Goal: Navigation & Orientation: Understand site structure

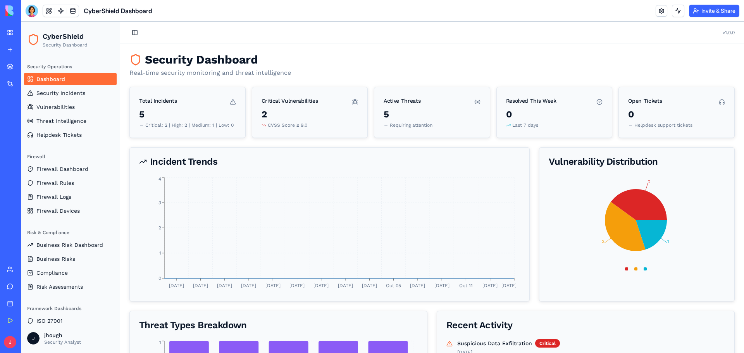
click at [29, 124] on div "CyberShield Dashboard" at bounding box center [18, 121] width 22 height 8
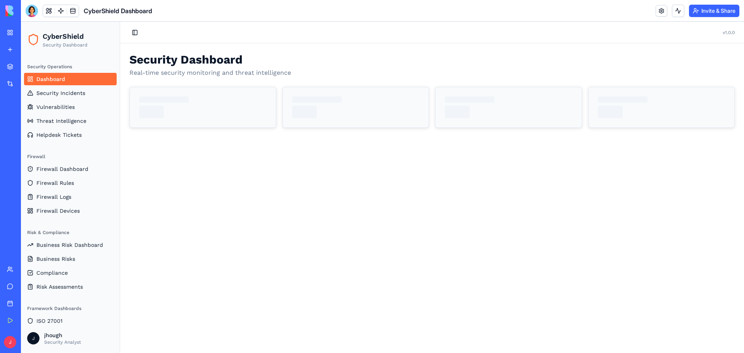
click at [28, 49] on div "New app" at bounding box center [24, 50] width 10 height 8
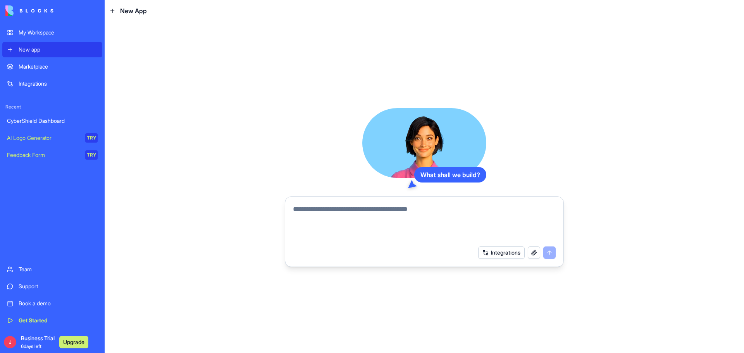
click at [387, 211] on textarea at bounding box center [424, 222] width 263 height 37
click at [536, 253] on button "button" at bounding box center [533, 252] width 12 height 12
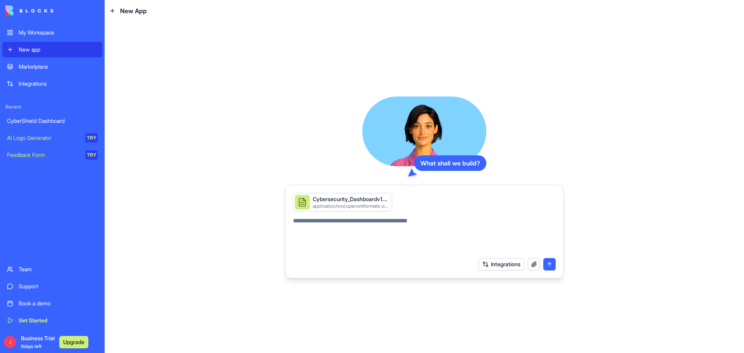
click at [339, 222] on textarea at bounding box center [424, 234] width 263 height 37
type textarea "**********"
click at [550, 267] on button "submit" at bounding box center [549, 264] width 12 height 12
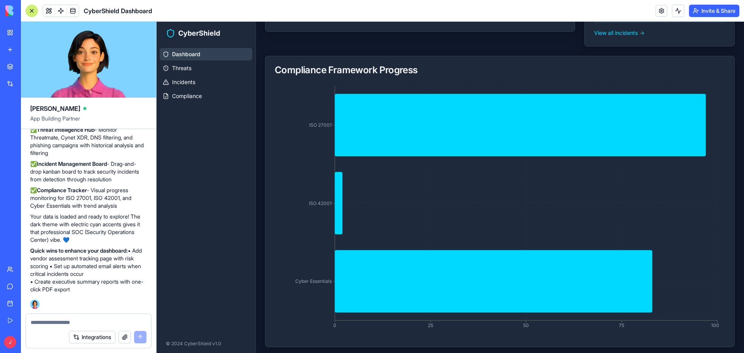
scroll to position [250, 0]
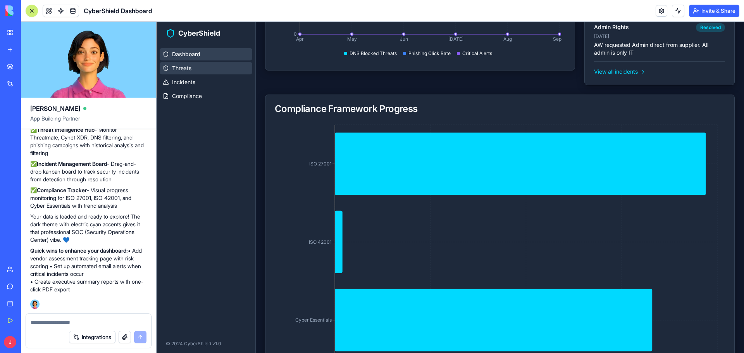
click at [200, 70] on link "Threats" at bounding box center [206, 68] width 93 height 12
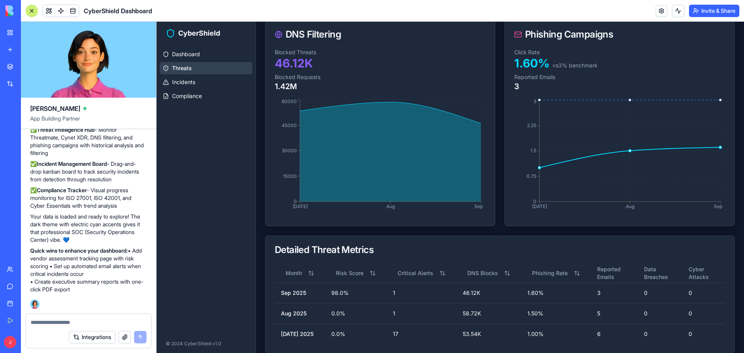
scroll to position [280, 0]
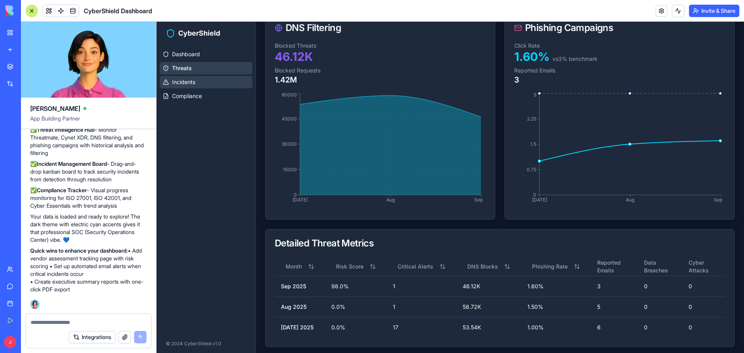
click at [186, 83] on span "Incidents" at bounding box center [183, 82] width 23 height 8
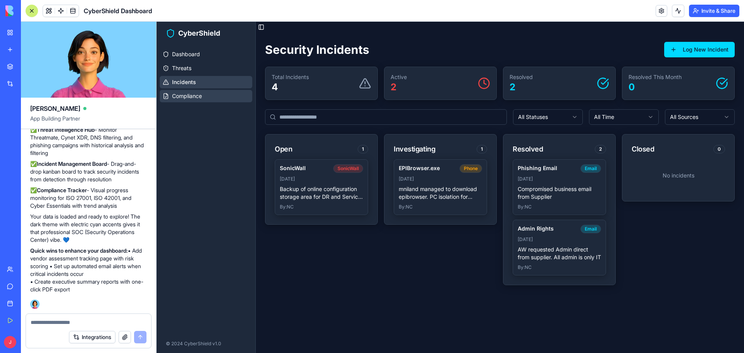
click at [186, 97] on span "Compliance" at bounding box center [187, 96] width 30 height 8
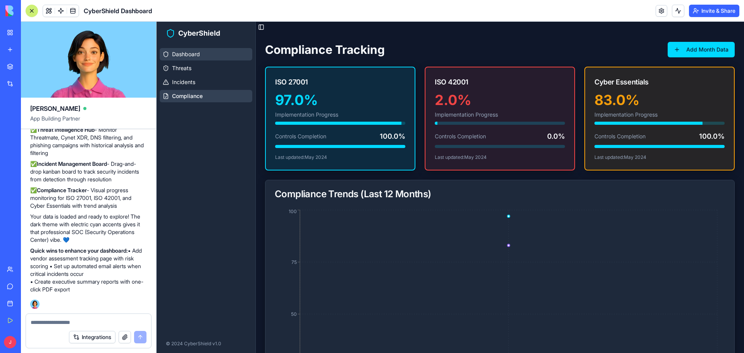
click at [202, 57] on link "Dashboard" at bounding box center [206, 54] width 93 height 12
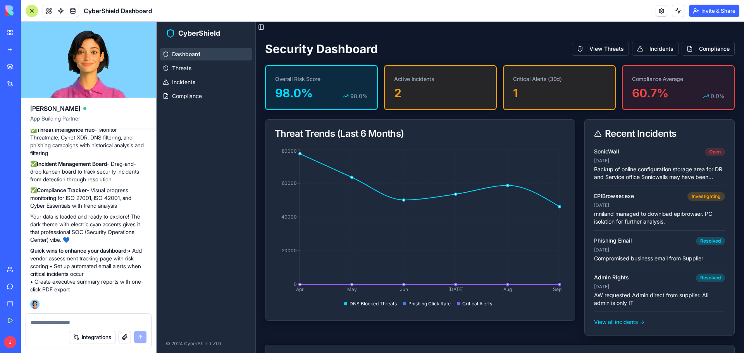
click at [29, 121] on div "CyberShield Dashboard" at bounding box center [18, 121] width 22 height 8
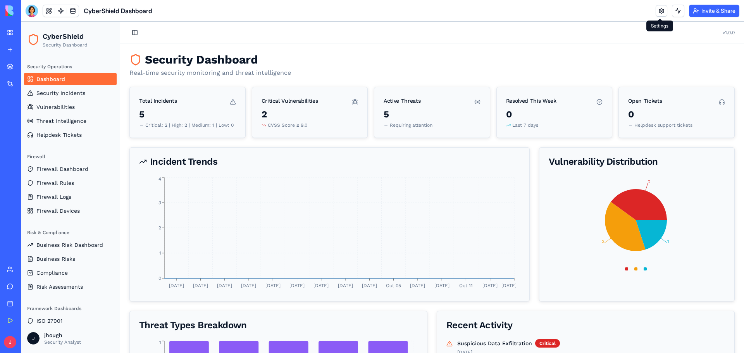
click at [660, 12] on link at bounding box center [661, 11] width 12 height 12
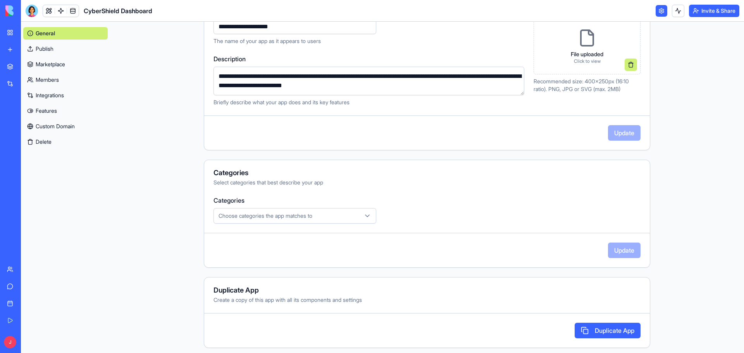
scroll to position [119, 0]
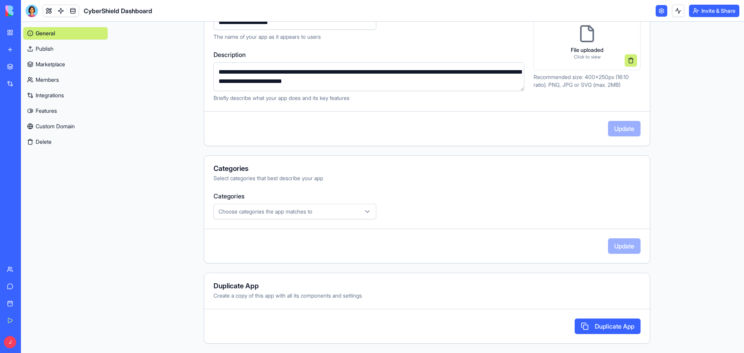
click at [49, 49] on link "Publish" at bounding box center [65, 49] width 84 height 12
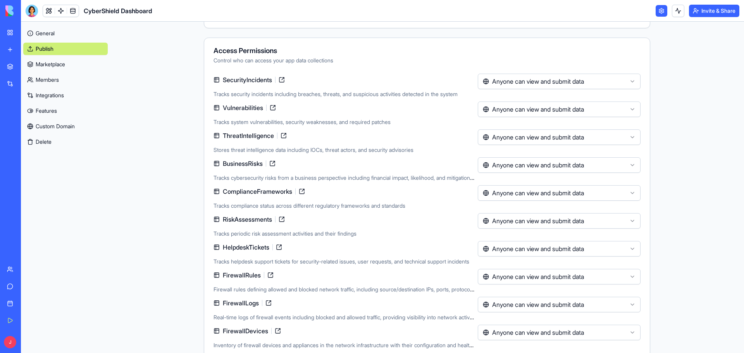
click at [47, 69] on link "Marketplace" at bounding box center [65, 64] width 84 height 12
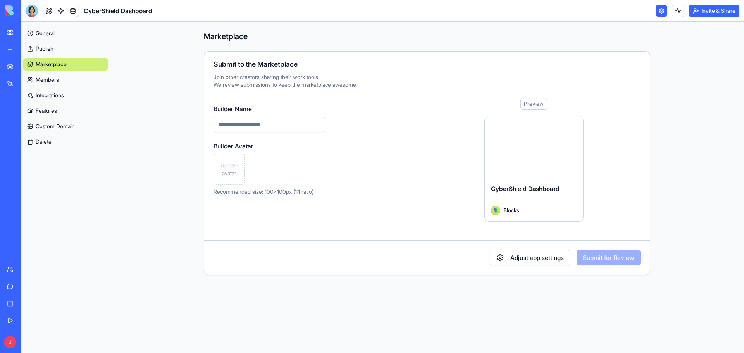
click at [38, 85] on link "Members" at bounding box center [65, 80] width 84 height 12
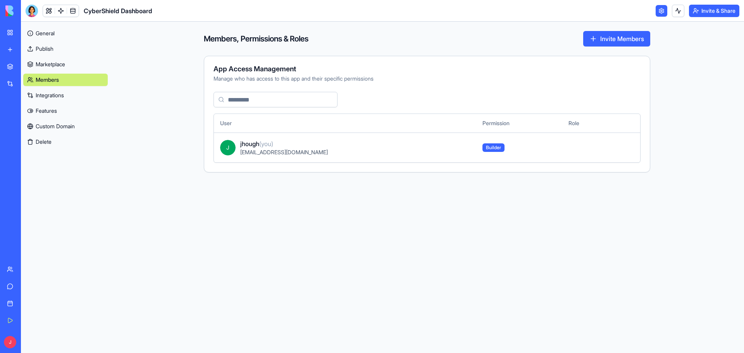
click at [45, 94] on link "Integrations" at bounding box center [65, 95] width 84 height 12
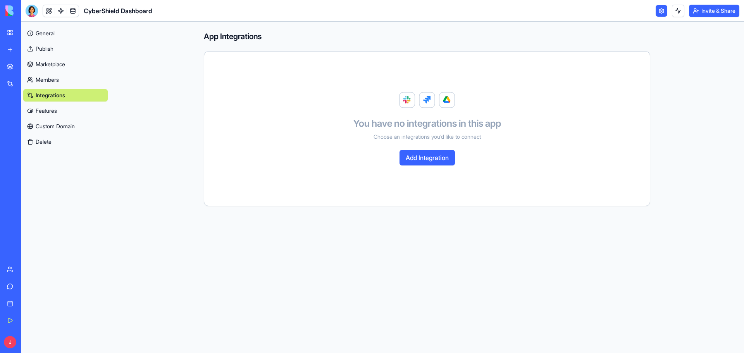
click at [40, 108] on link "Features" at bounding box center [65, 111] width 84 height 12
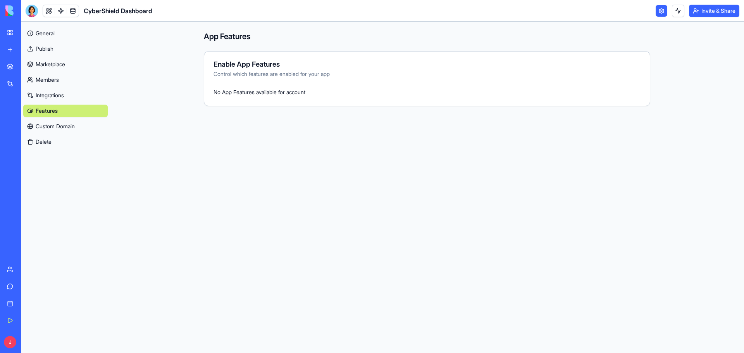
click at [77, 125] on link "Custom Domain" at bounding box center [65, 126] width 84 height 12
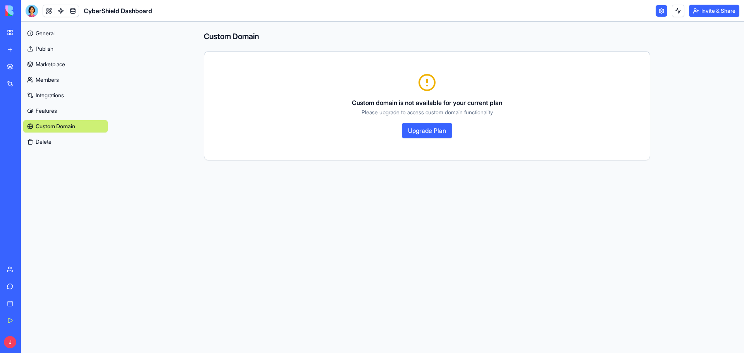
click at [54, 33] on link "General" at bounding box center [65, 33] width 84 height 12
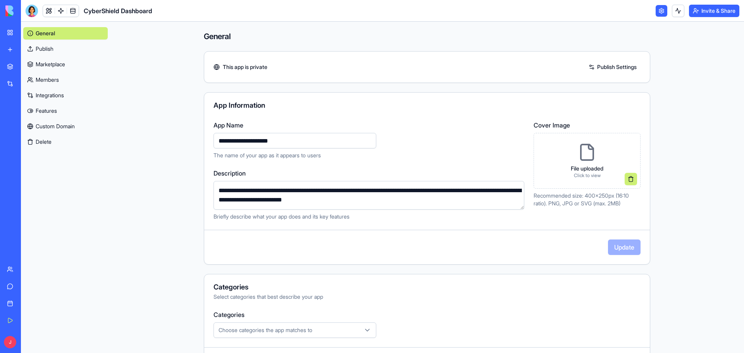
click at [24, 120] on div "CyberShield Dashboard" at bounding box center [18, 121] width 22 height 8
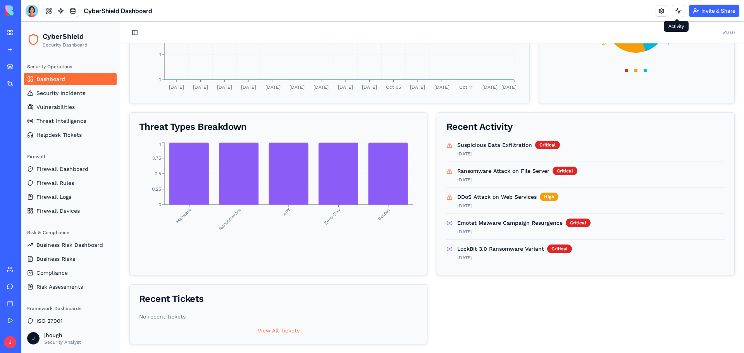
scroll to position [199, 0]
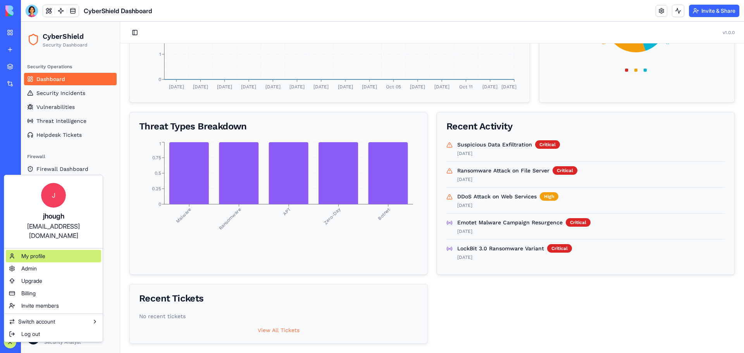
click at [37, 252] on span "My profile" at bounding box center [33, 256] width 24 height 8
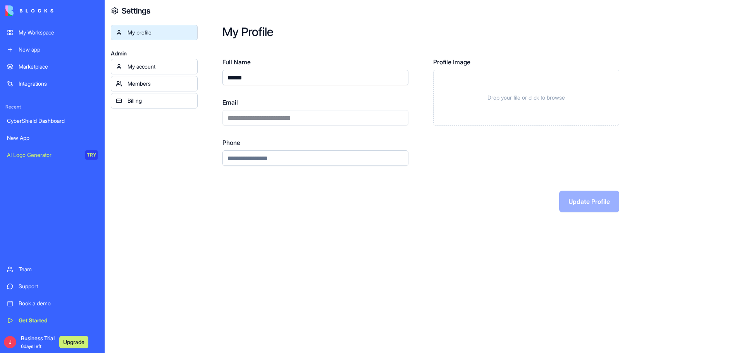
click at [29, 343] on span "Business Trial 6 days left" at bounding box center [38, 341] width 34 height 15
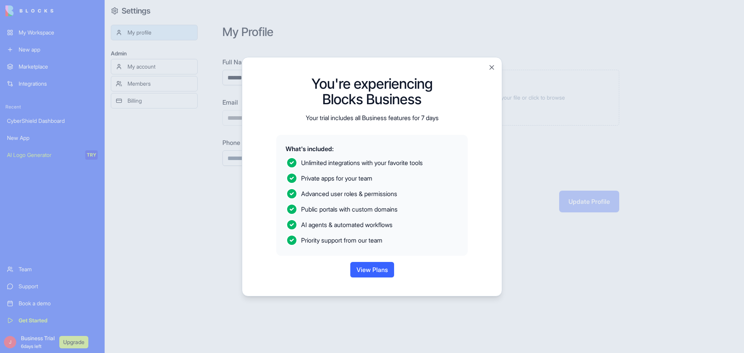
click at [359, 272] on button "View Plans" at bounding box center [372, 269] width 44 height 15
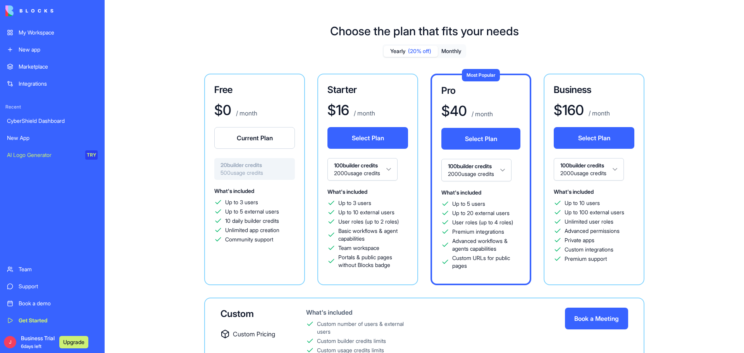
click at [276, 187] on div "What's included Up to 3 users Up to 5 external users 10 daily builder credits U…" at bounding box center [254, 214] width 81 height 57
click at [230, 245] on div "What's included Up to 3 users Up to 5 external users 10 daily builder credits U…" at bounding box center [254, 229] width 81 height 87
click at [250, 103] on div "$ 0 / month" at bounding box center [254, 109] width 81 height 15
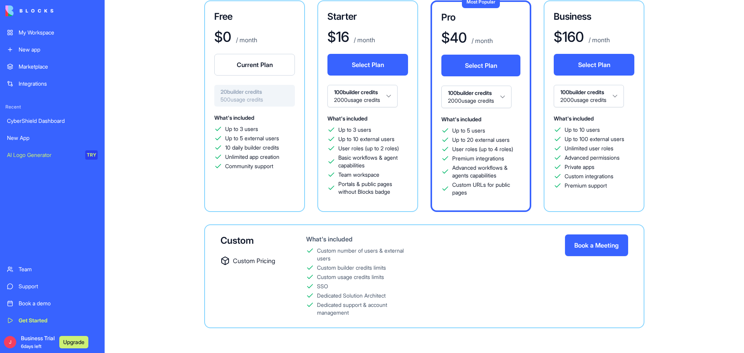
click at [39, 121] on div "CyberShield Dashboard" at bounding box center [52, 121] width 91 height 8
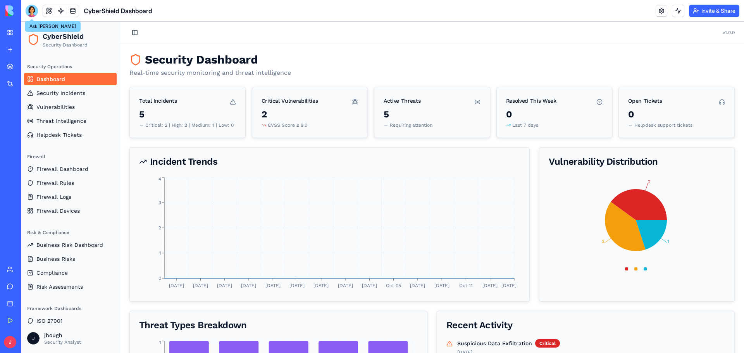
click at [33, 8] on div at bounding box center [32, 11] width 12 height 12
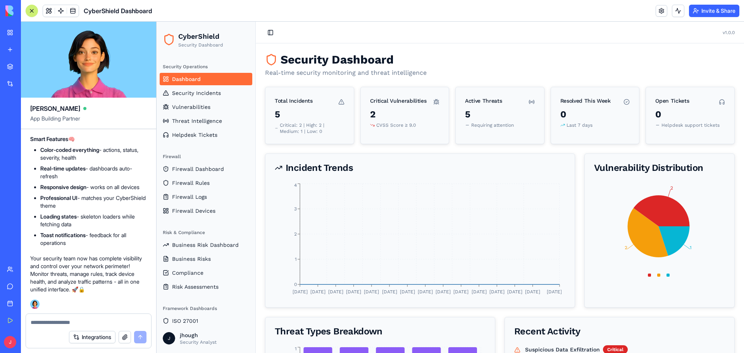
click at [67, 320] on textarea at bounding box center [89, 322] width 116 height 8
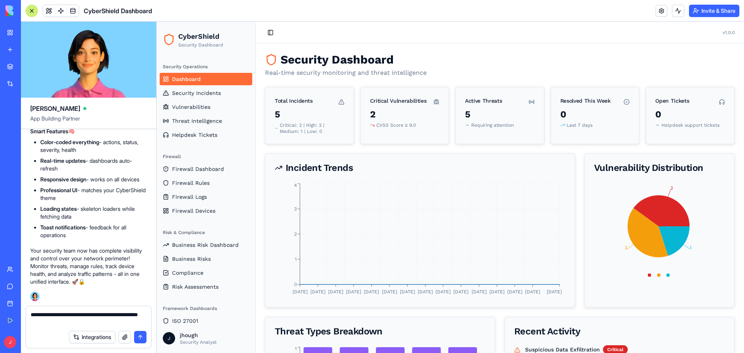
type textarea "**********"
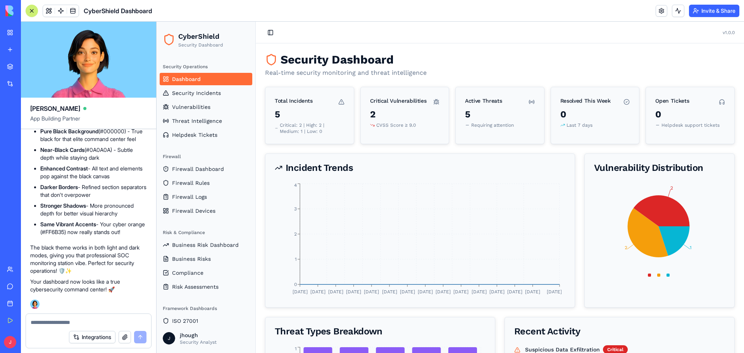
scroll to position [6886, 0]
click at [68, 321] on textarea at bounding box center [89, 322] width 116 height 8
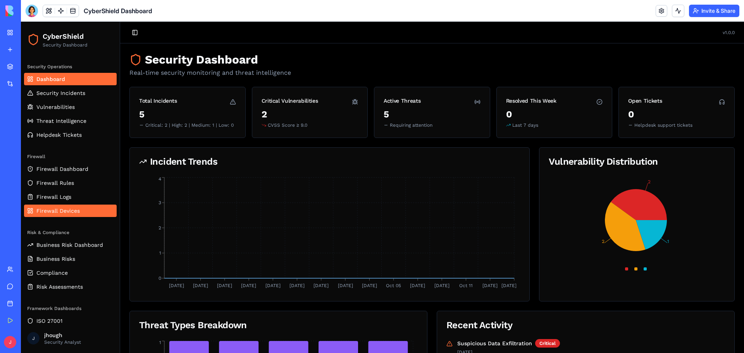
scroll to position [34, 0]
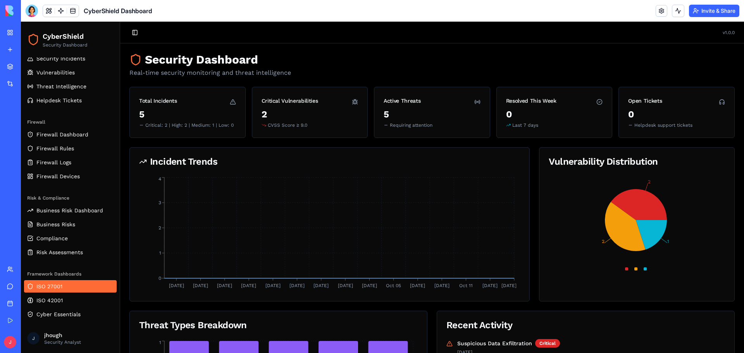
click at [65, 291] on link "ISO 27001" at bounding box center [70, 286] width 93 height 12
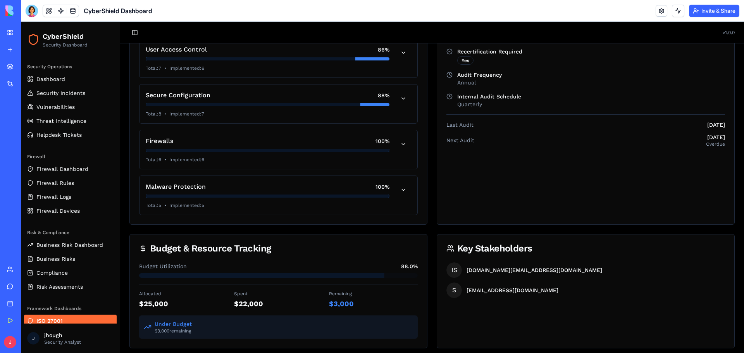
scroll to position [34, 0]
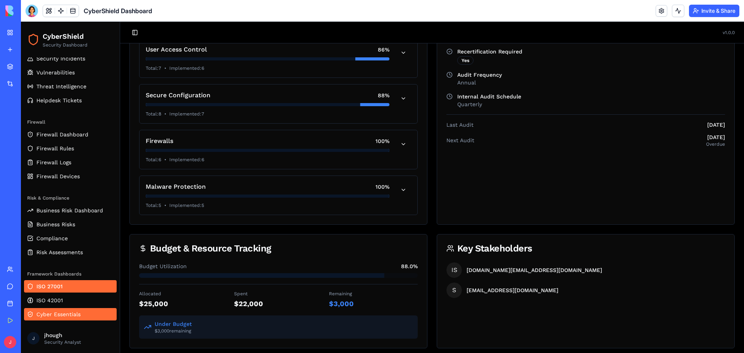
click at [72, 310] on link "Cyber Essentials" at bounding box center [70, 314] width 93 height 12
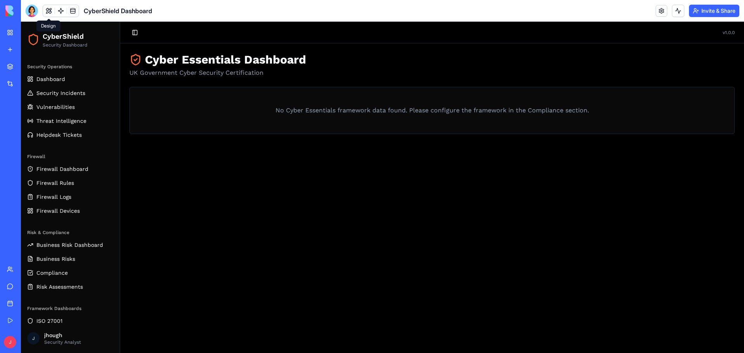
click at [47, 12] on button at bounding box center [49, 11] width 12 height 12
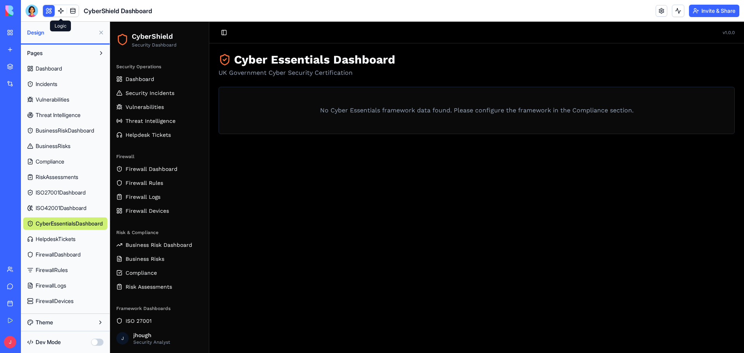
click at [58, 12] on link at bounding box center [61, 11] width 12 height 12
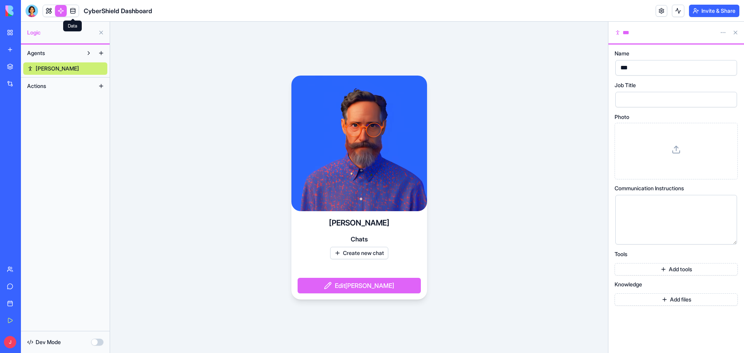
click at [74, 13] on link at bounding box center [73, 11] width 12 height 12
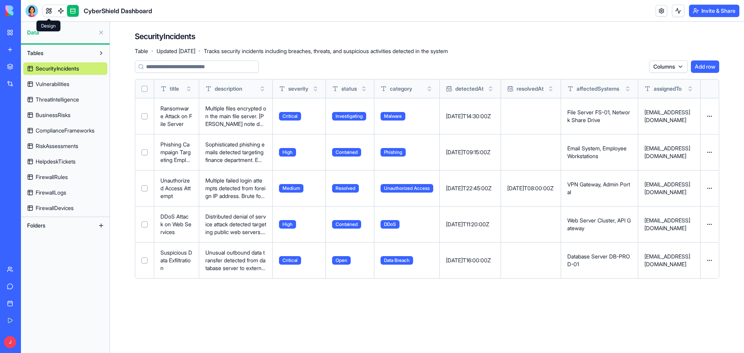
click at [47, 13] on link at bounding box center [49, 11] width 12 height 12
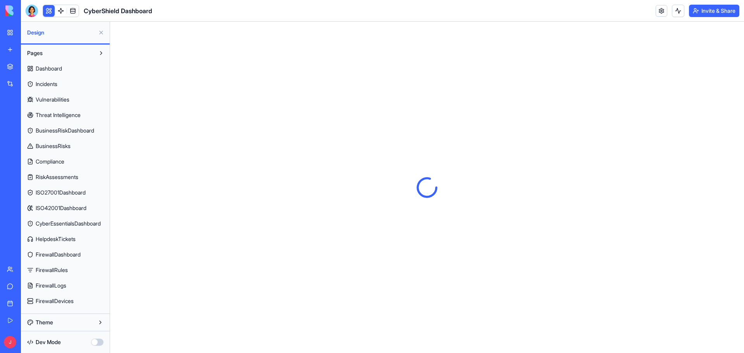
click at [60, 69] on span "Dashboard" at bounding box center [49, 69] width 26 height 8
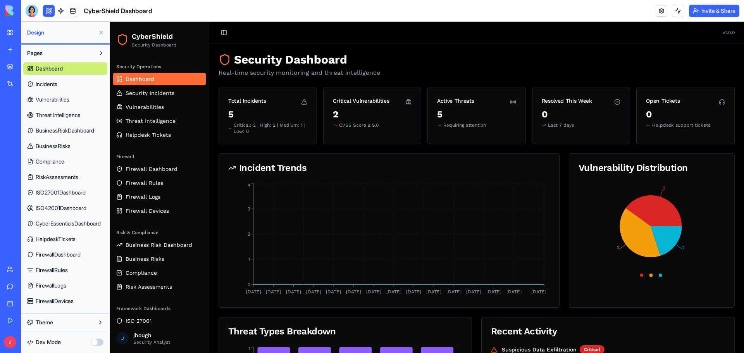
click at [134, 78] on span "Dashboard" at bounding box center [139, 79] width 29 height 8
click at [103, 31] on button at bounding box center [101, 32] width 12 height 12
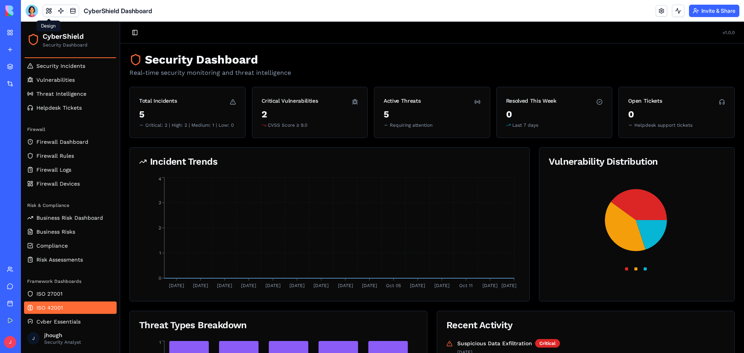
scroll to position [34, 0]
